Goal: Transaction & Acquisition: Purchase product/service

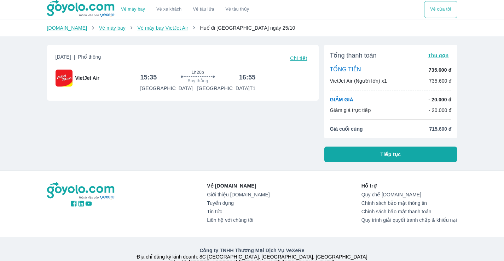
click at [354, 154] on button "Tiếp tục" at bounding box center [390, 155] width 133 height 16
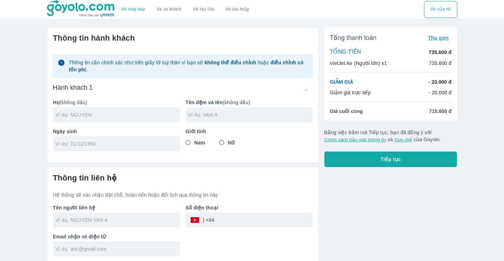
click at [160, 11] on link "Vé xe khách" at bounding box center [168, 9] width 25 height 5
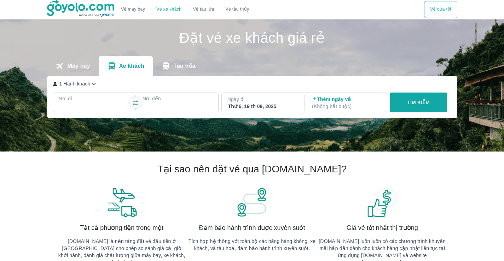
click at [83, 100] on p "Nơi đi" at bounding box center [94, 98] width 70 height 7
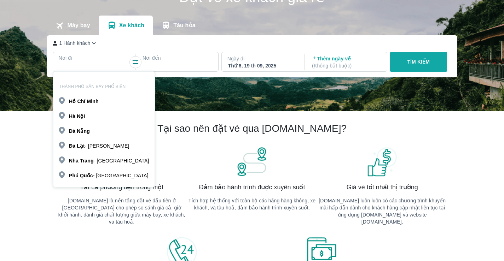
click at [83, 100] on b "Chí" at bounding box center [81, 102] width 8 height 6
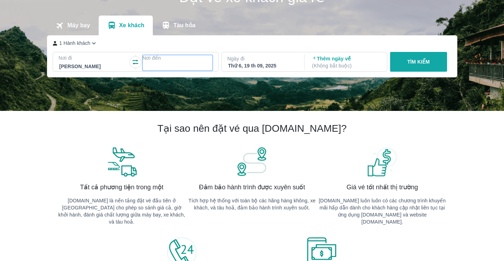
click at [175, 68] on div at bounding box center [177, 66] width 69 height 8
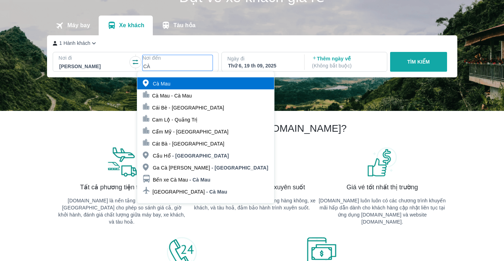
type input "CÀ"
click at [169, 85] on p "Cà Mau" at bounding box center [162, 83] width 18 height 7
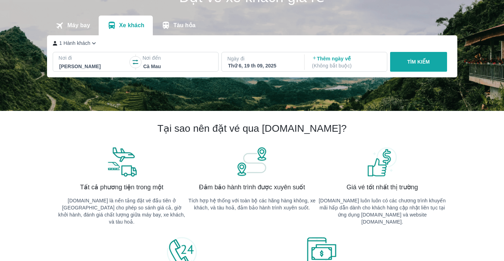
click at [266, 63] on div "Thứ 6, 19 th 09, 2025" at bounding box center [262, 65] width 69 height 7
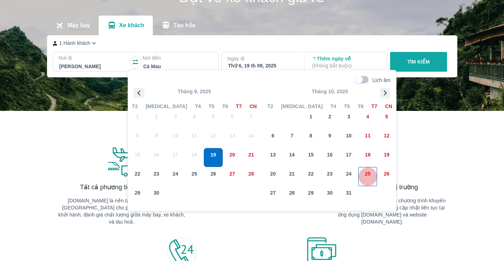
click at [363, 180] on div "25" at bounding box center [368, 177] width 18 height 18
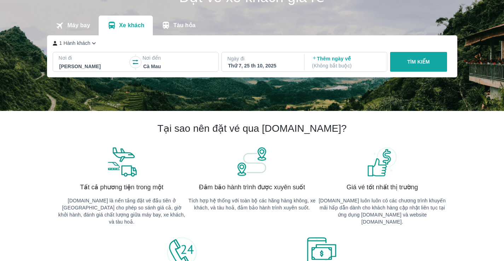
click at [406, 62] on button "TÌM KIẾM" at bounding box center [418, 62] width 57 height 20
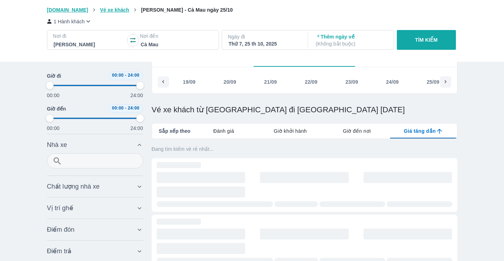
type input "97.9166666666667"
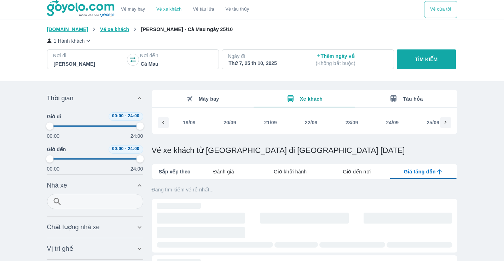
type input "97.9166666666667"
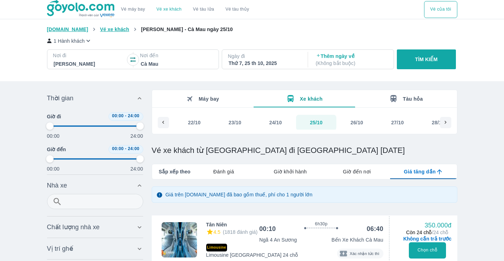
type input "97.9166666666667"
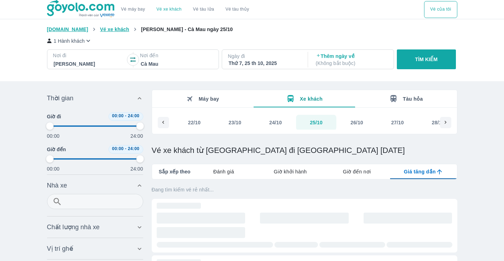
type input "97.9166666666667"
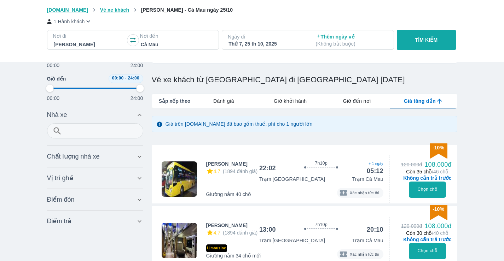
scroll to position [106, 0]
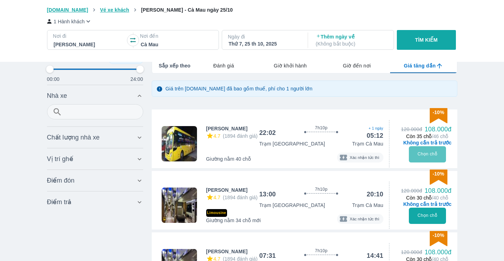
click at [431, 152] on button "Chọn chỗ" at bounding box center [427, 154] width 37 height 16
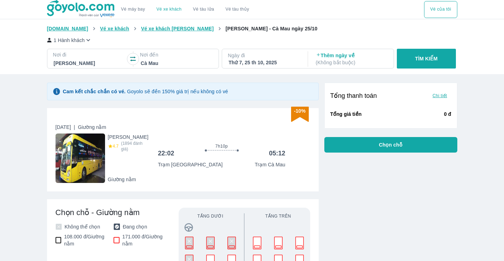
click at [174, 165] on span "Trạm Sài Gòn" at bounding box center [184, 164] width 53 height 7
click at [184, 167] on span "Trạm Sài Gòn" at bounding box center [184, 164] width 53 height 7
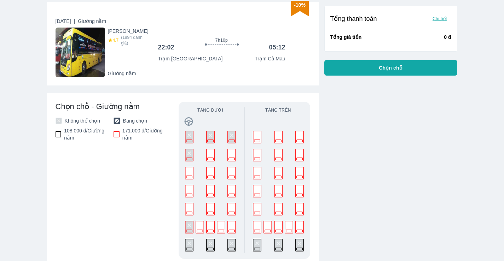
click at [231, 157] on rect at bounding box center [232, 155] width 8 height 12
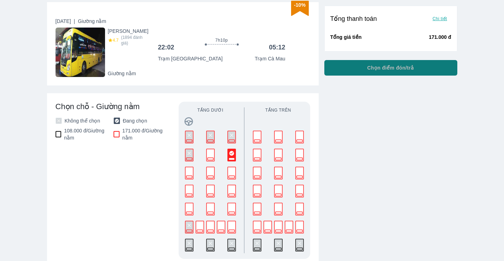
click at [358, 68] on button "Chọn điểm đón/trả" at bounding box center [390, 68] width 133 height 16
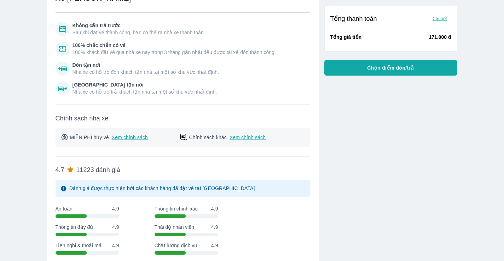
scroll to position [389, 0]
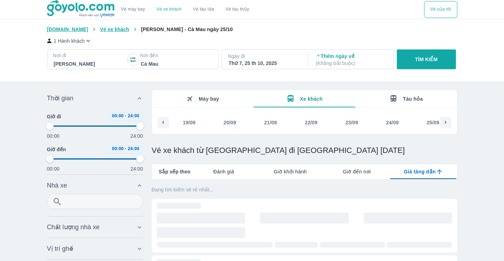
type input "97.9166666666667"
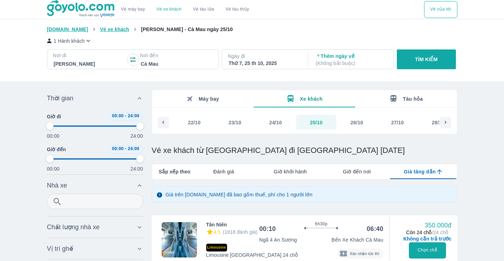
type input "97.9166666666667"
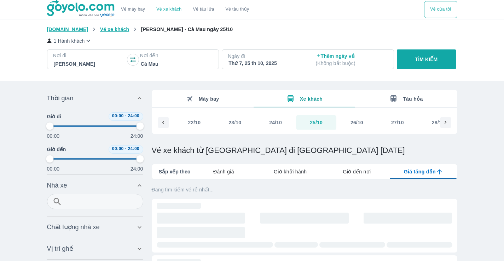
type input "97.9166666666667"
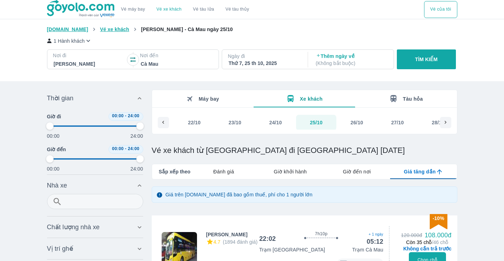
scroll to position [35, 0]
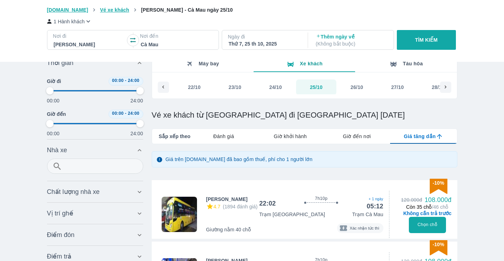
type input "6.25"
type input "97.9166666666667"
type input "8.33333333333333"
type input "97.9166666666667"
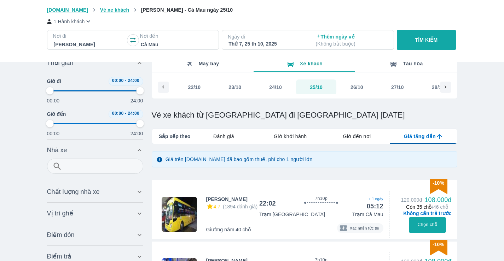
type input "97.9166666666667"
type input "8.33333333333333"
type input "97.9166666666667"
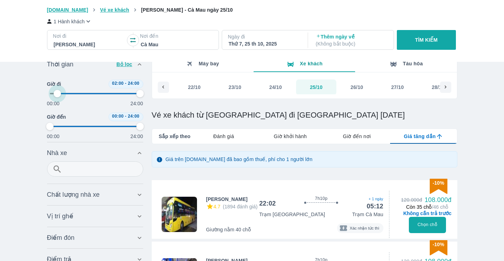
type input "10.4166666666667"
type input "97.9166666666667"
type input "12.5"
type input "97.9166666666667"
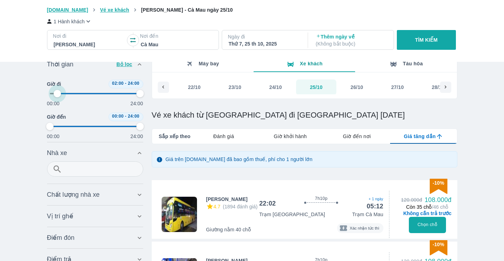
type input "97.9166666666667"
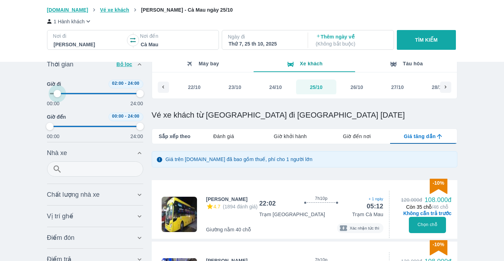
type input "97.9166666666667"
type input "14.5833333333333"
type input "97.9166666666667"
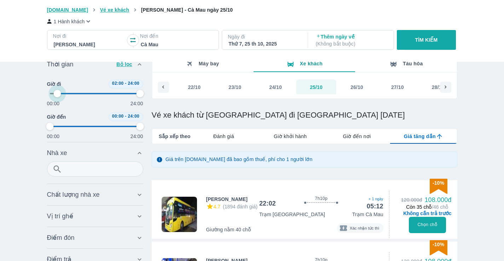
type input "14.5833333333333"
type input "97.9166666666667"
type input "14.5833333333333"
type input "97.9166666666667"
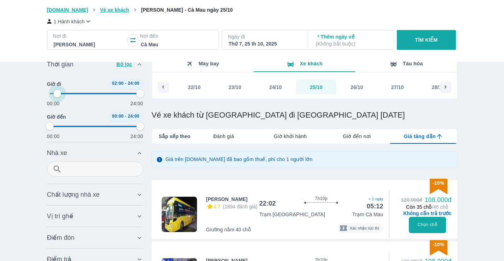
type input "97.9166666666667"
type input "14.5833333333333"
type input "97.9166666666667"
type input "16.6666666666667"
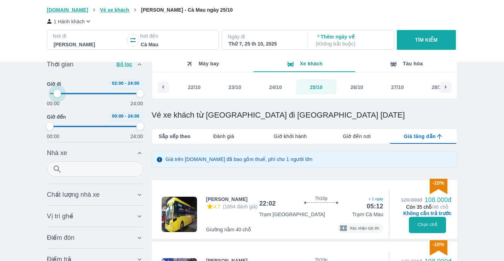
type input "97.9166666666667"
type input "16.6666666666667"
type input "97.9166666666667"
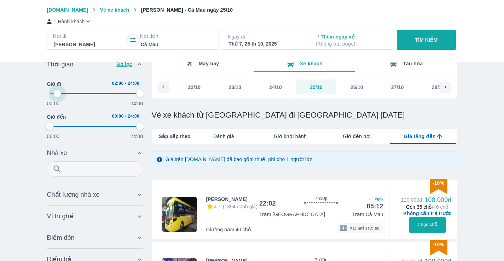
type input "16.6666666666667"
type input "97.9166666666667"
type input "16.6666666666667"
type input "97.9166666666667"
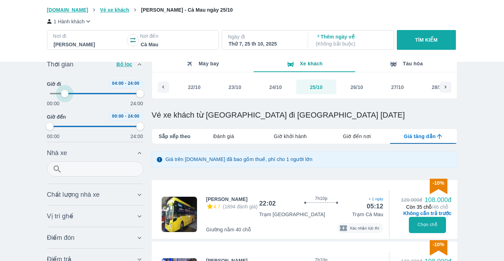
type input "97.9166666666667"
type input "18.75"
type input "97.9166666666667"
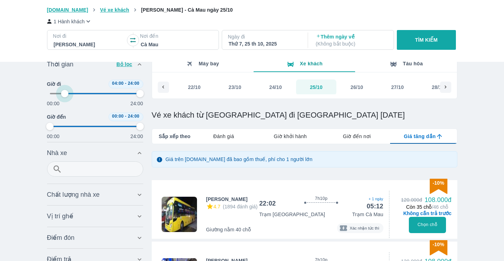
type input "97.9166666666667"
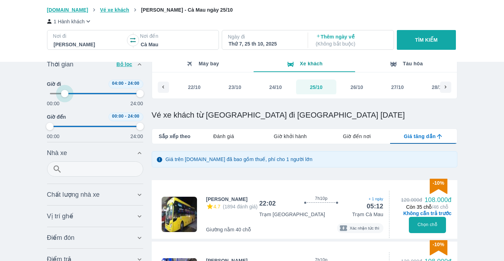
type input "97.9166666666667"
type input "20.8333333333333"
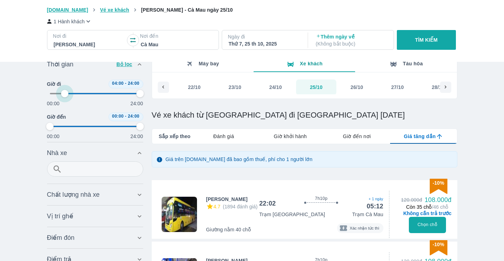
type input "97.9166666666667"
type input "20.8333333333333"
type input "97.9166666666667"
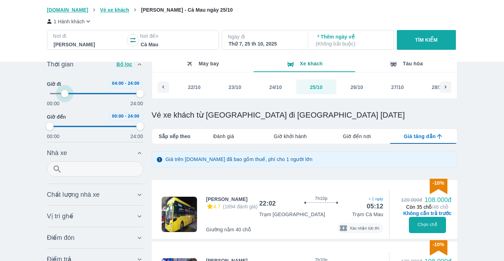
type input "22.9166666666667"
type input "97.9166666666667"
type input "22.9166666666667"
type input "97.9166666666667"
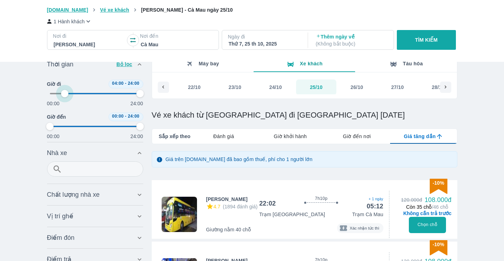
type input "97.9166666666667"
type input "25"
type input "97.9166666666667"
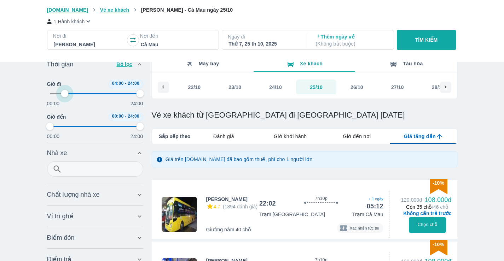
type input "97.9166666666667"
type input "27.0833333333333"
type input "97.9166666666667"
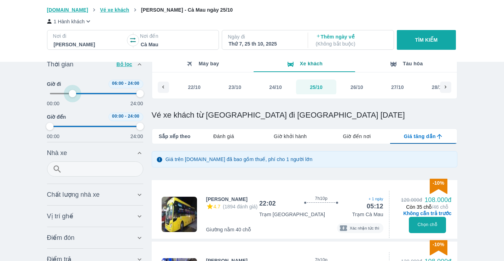
type input "97.9166666666667"
type input "27.0833333333333"
type input "97.9166666666667"
type input "27.0833333333333"
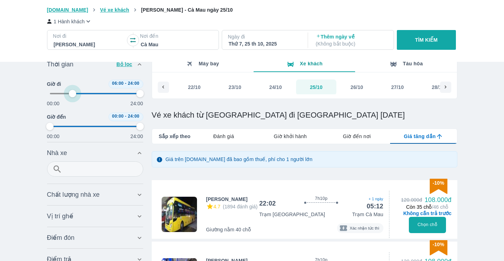
type input "97.9166666666667"
type input "27.0833333333333"
type input "97.9166666666667"
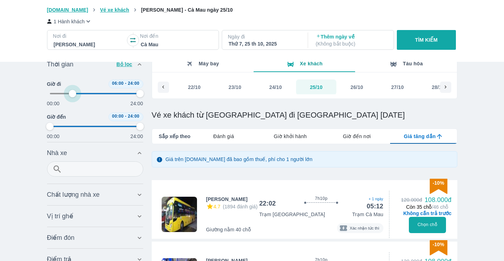
type input "29.1666666666667"
type input "97.9166666666667"
type input "29.1666666666667"
type input "97.9166666666667"
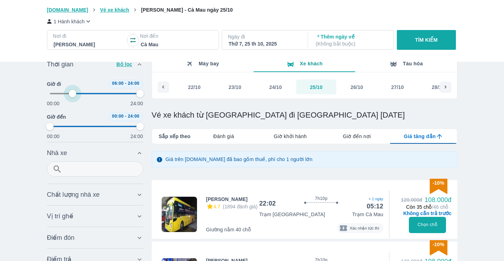
type input "97.9166666666667"
type input "31.25"
type input "97.9166666666667"
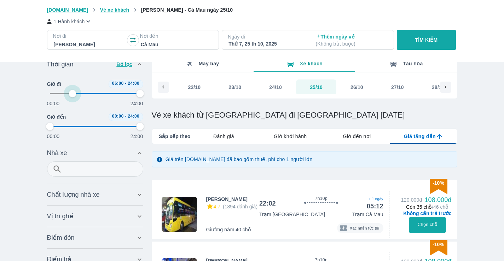
type input "97.9166666666667"
type input "33.3333333333333"
type input "97.9166666666667"
type input "33.3333333333333"
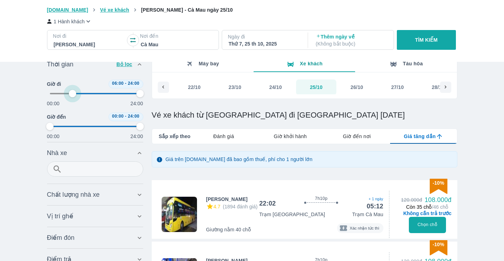
type input "97.9166666666667"
type input "35.4166666666667"
type input "97.9166666666667"
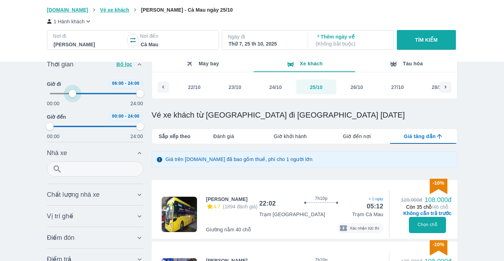
type input "35.4166666666667"
type input "97.9166666666667"
type input "37.5"
type input "97.9166666666667"
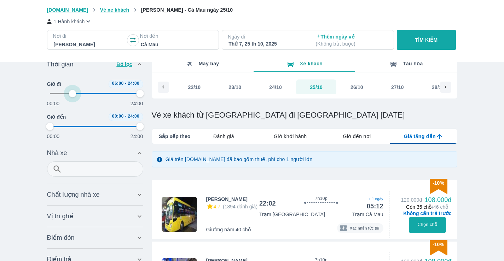
type input "97.9166666666667"
type input "39.5833333333333"
type input "97.9166666666667"
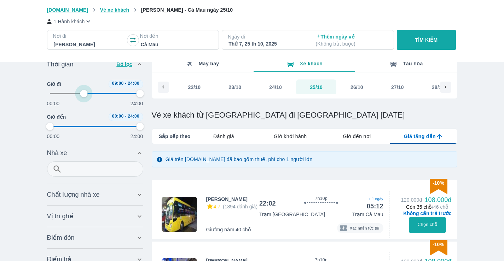
type input "97.9166666666667"
type input "39.5833333333333"
type input "97.9166666666667"
type input "41.6666666666667"
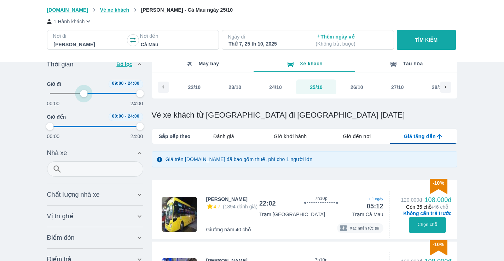
type input "97.9166666666667"
type input "41.6666666666667"
type input "97.9166666666667"
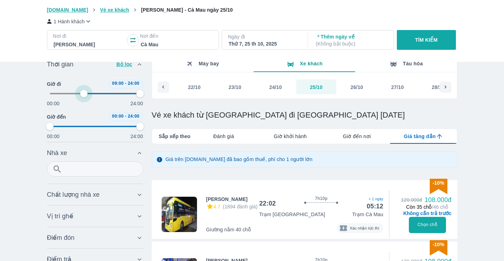
type input "43.75"
type input "97.9166666666667"
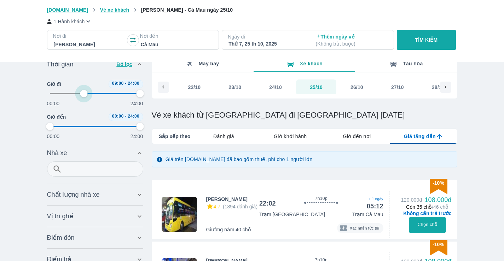
type input "45.8333333333333"
type input "97.9166666666667"
type input "45.8333333333333"
type input "97.9166666666667"
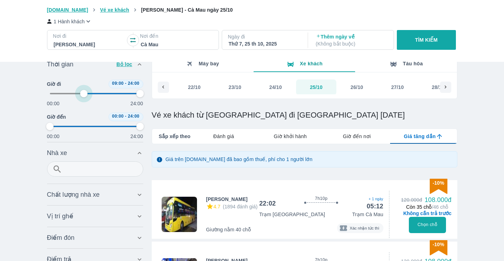
type input "97.9166666666667"
type input "47.9166666666667"
type input "97.9166666666667"
type input "50"
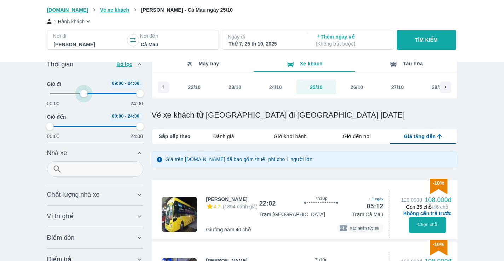
type input "97.9166666666667"
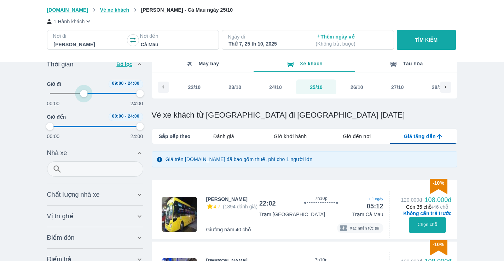
type input "97.9166666666667"
type input "52.0833333333333"
type input "97.9166666666667"
type input "52.0833333333333"
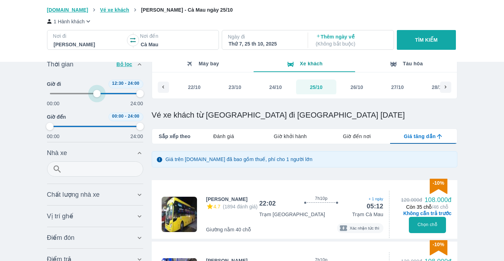
type input "97.9166666666667"
type input "52.0833333333333"
type input "97.9166666666667"
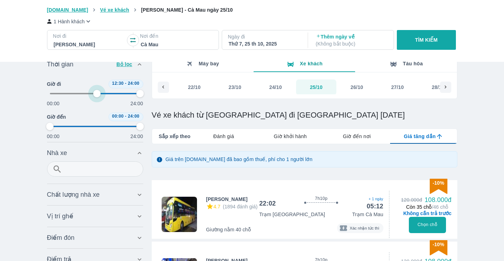
type input "52.0833333333333"
type input "97.9166666666667"
type input "52.0833333333333"
type input "97.9166666666667"
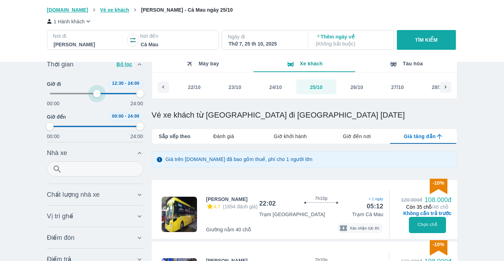
type input "97.9166666666667"
type input "54.1666666666667"
type input "97.9166666666667"
type input "54.1666666666667"
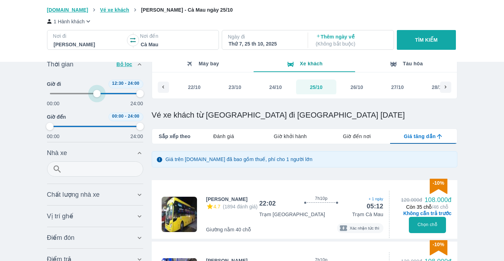
type input "97.9166666666667"
type input "54.1666666666667"
type input "97.9166666666667"
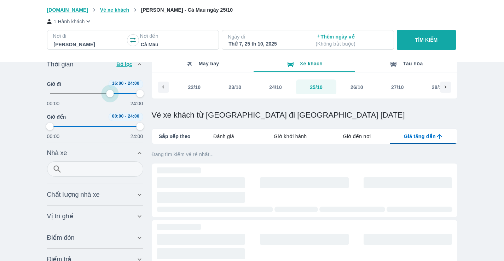
drag, startPoint x: 50, startPoint y: 93, endPoint x: 111, endPoint y: 97, distance: 60.6
click at [111, 97] on span at bounding box center [95, 93] width 91 height 11
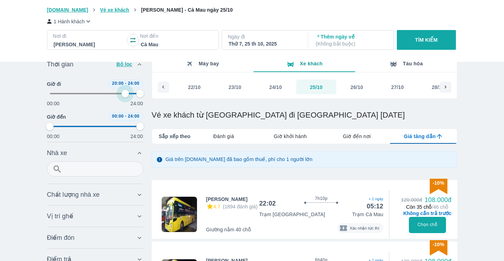
drag, startPoint x: 111, startPoint y: 97, endPoint x: 125, endPoint y: 98, distance: 14.2
click at [125, 98] on span at bounding box center [95, 93] width 91 height 11
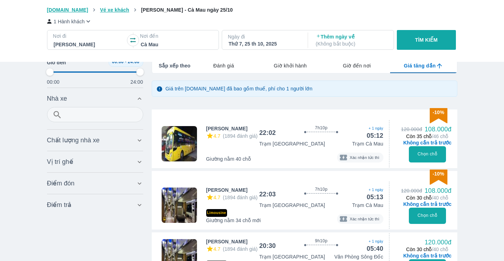
scroll to position [141, 0]
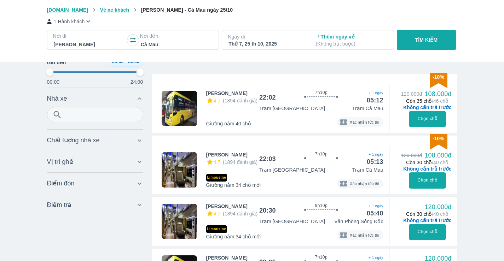
click at [418, 119] on button "Chọn chỗ" at bounding box center [427, 119] width 37 height 16
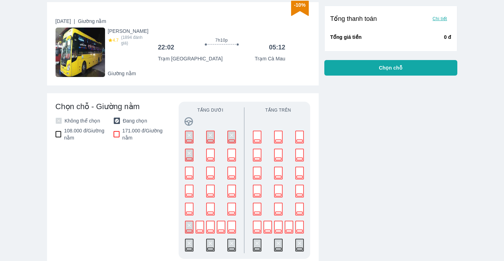
scroll to position [141, 0]
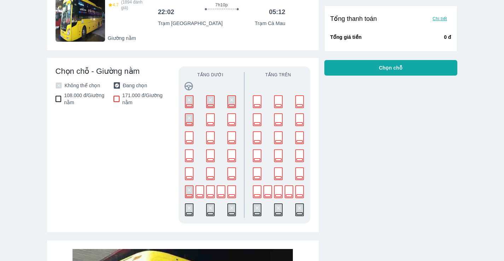
click at [231, 123] on rect at bounding box center [232, 120] width 8 height 12
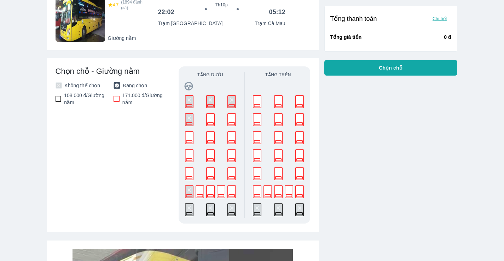
click at [232, 123] on rect at bounding box center [232, 120] width 8 height 12
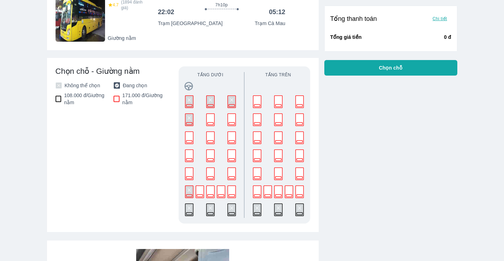
click at [232, 123] on rect at bounding box center [232, 120] width 8 height 12
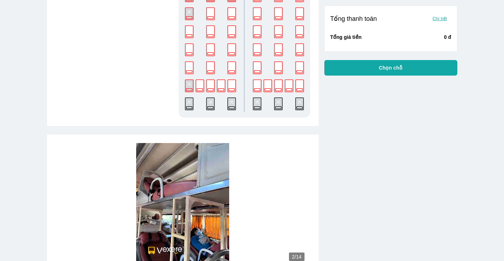
scroll to position [177, 0]
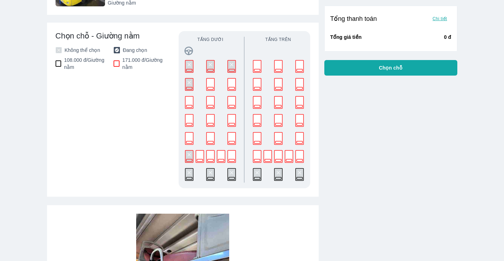
click at [231, 84] on rect at bounding box center [232, 85] width 8 height 12
click at [372, 70] on span "Chọn điểm đón/trả" at bounding box center [390, 67] width 47 height 7
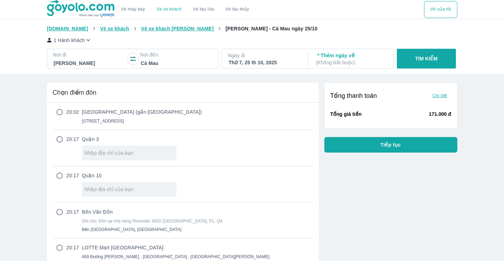
click at [61, 113] on input "radio" at bounding box center [60, 112] width 14 height 7
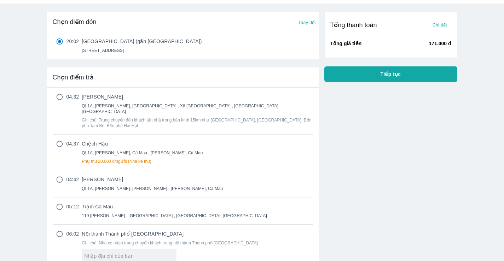
scroll to position [106, 0]
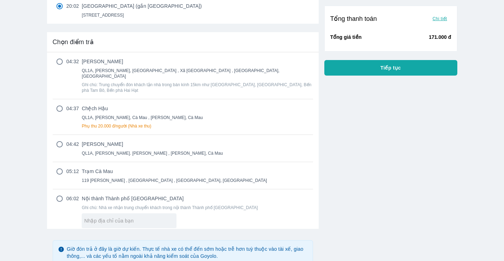
click at [58, 168] on input "radio" at bounding box center [60, 171] width 14 height 7
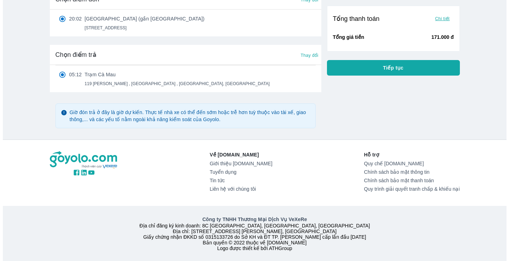
scroll to position [0, 0]
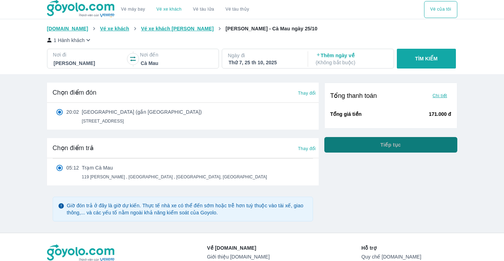
click at [358, 146] on button "Tiếp tục" at bounding box center [390, 145] width 133 height 16
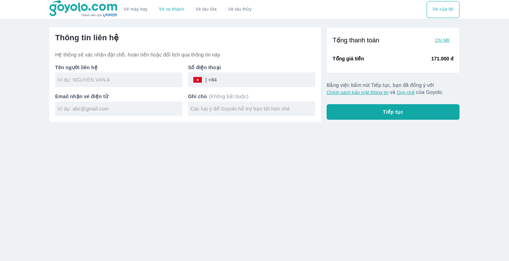
click at [104, 81] on input "text" at bounding box center [120, 79] width 125 height 7
